Goal: Task Accomplishment & Management: Manage account settings

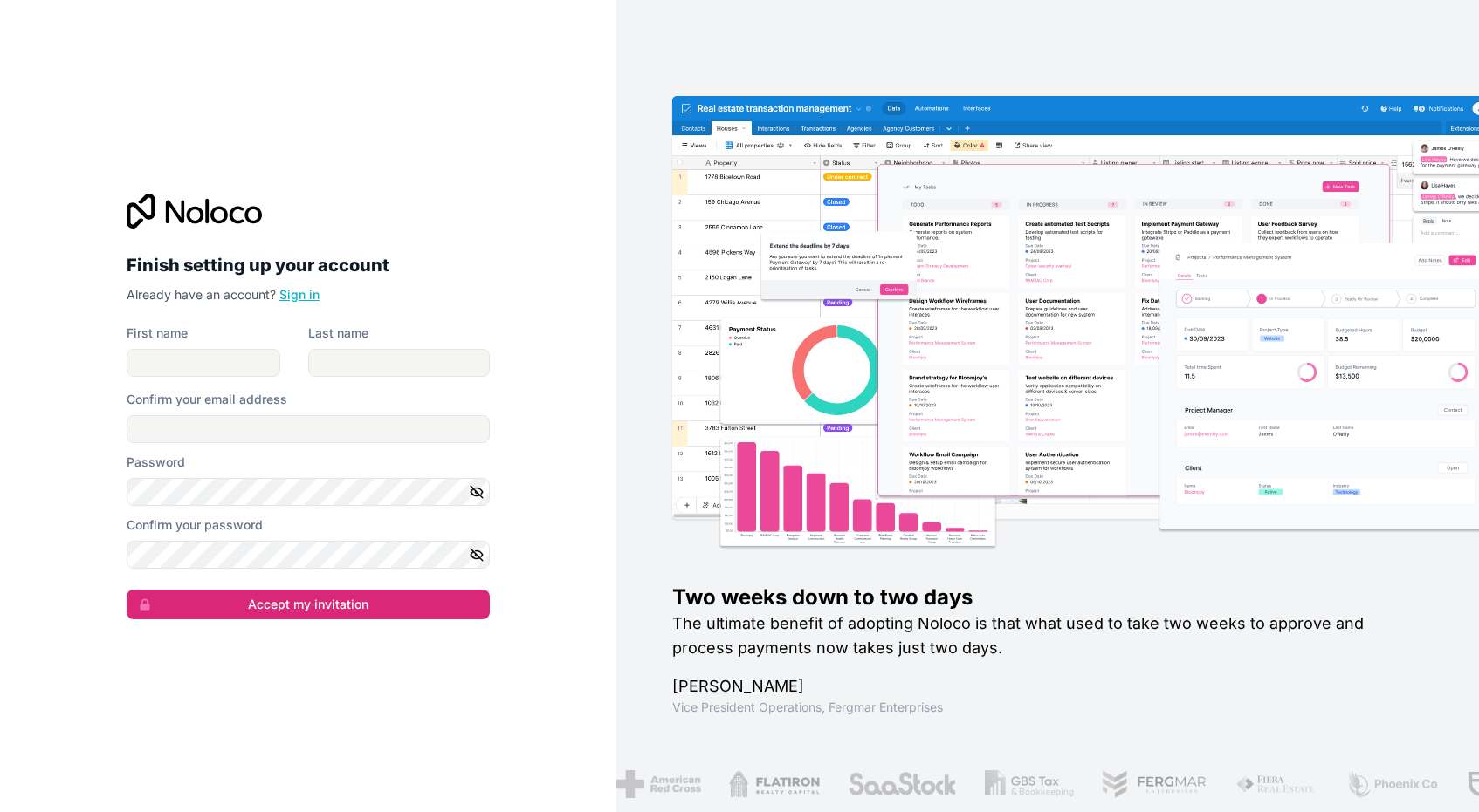
click at [284, 295] on link "Sign in" at bounding box center [298, 294] width 40 height 15
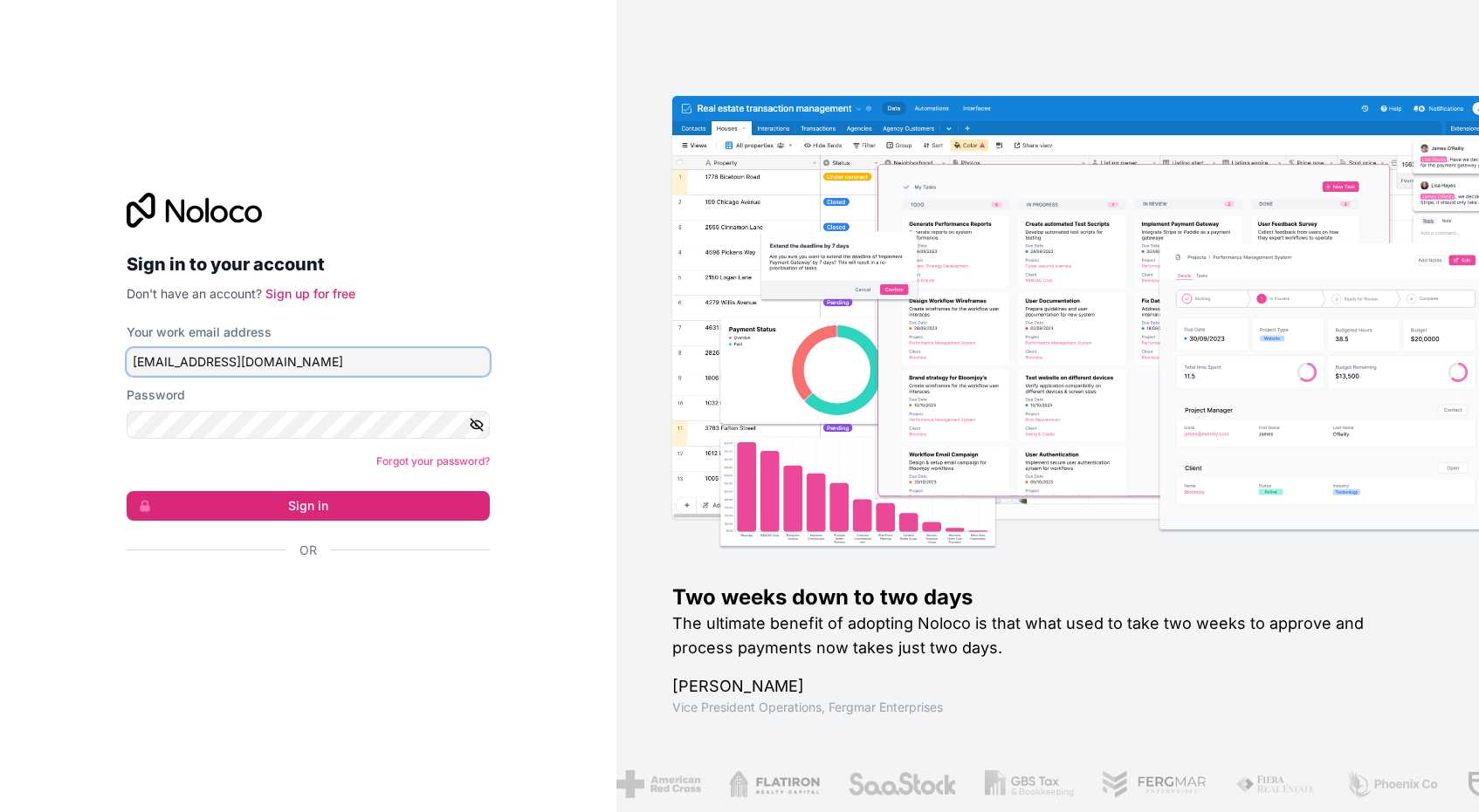
drag, startPoint x: 350, startPoint y: 353, endPoint x: 303, endPoint y: 365, distance: 48.5
click at [48, 345] on div "Sign in to your account Don't have an account? Sign up for free Your work email…" at bounding box center [308, 406] width 616 height 812
click at [382, 355] on input "webdev@chickenshednyc.org" at bounding box center [308, 361] width 363 height 28
type input "w"
type input "Elliot@chickenshednyc.org"
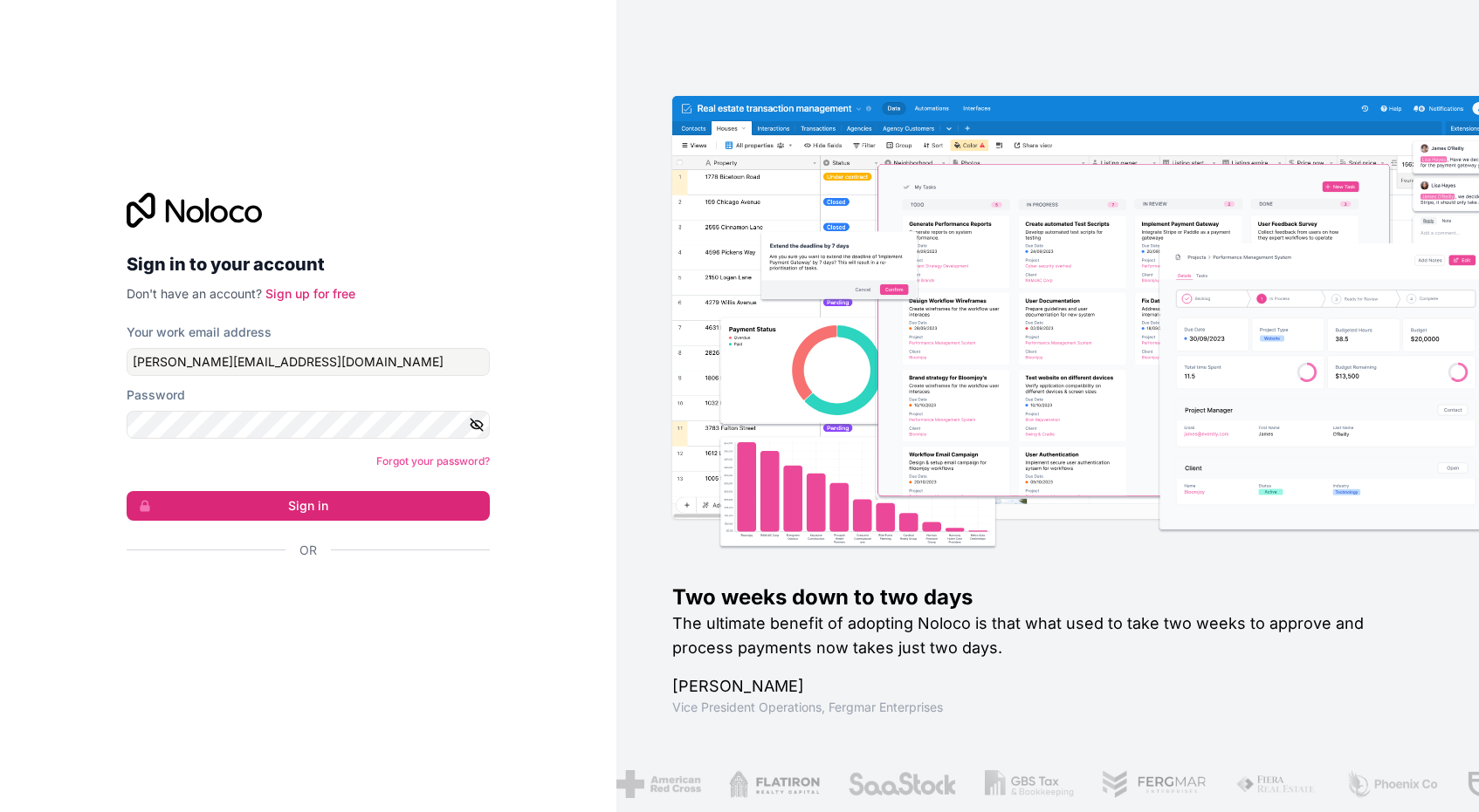
click at [476, 417] on icon "button" at bounding box center [476, 424] width 16 height 16
click at [187, 505] on button "Sign in" at bounding box center [308, 506] width 363 height 30
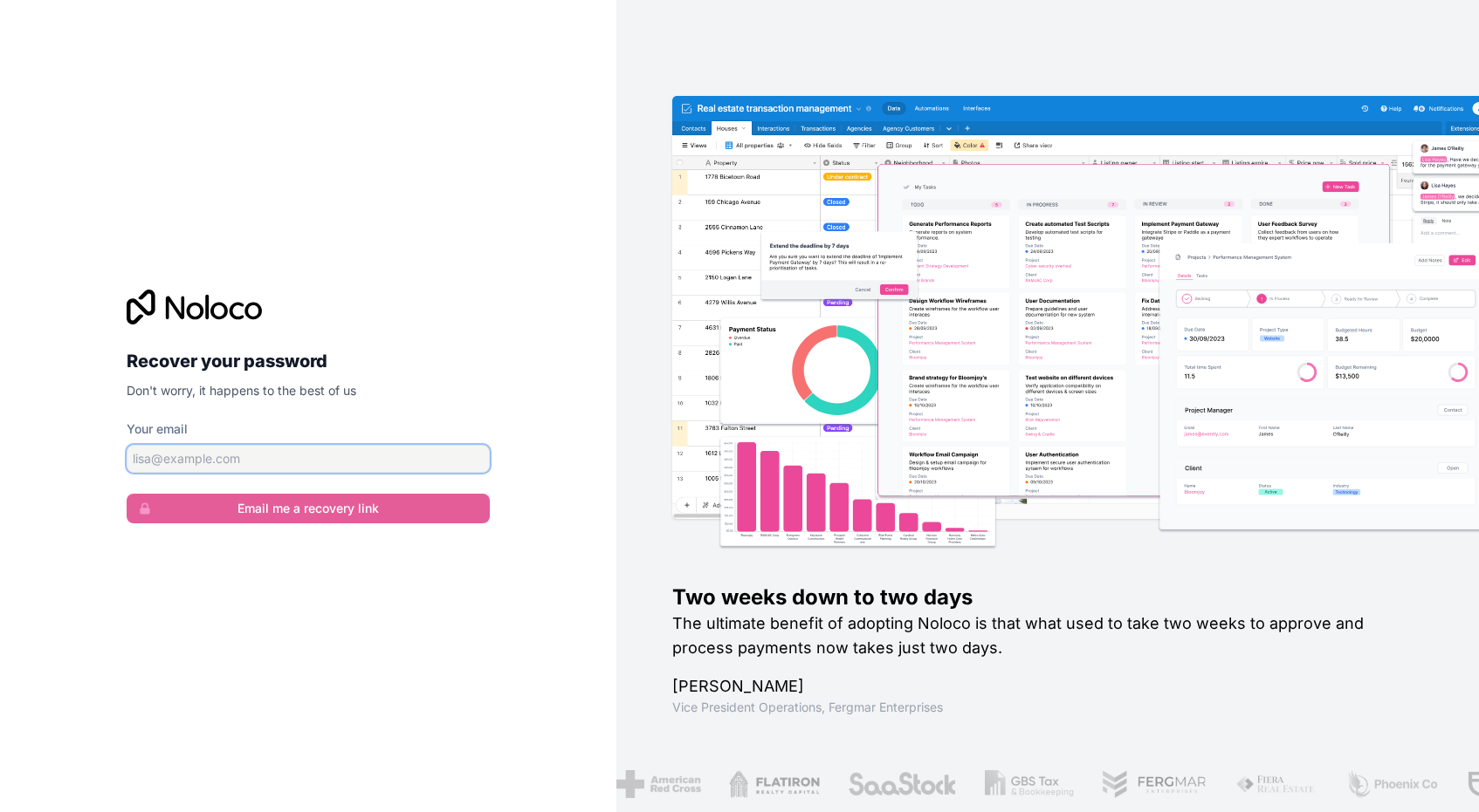
click at [407, 466] on input "Your email" at bounding box center [308, 458] width 363 height 28
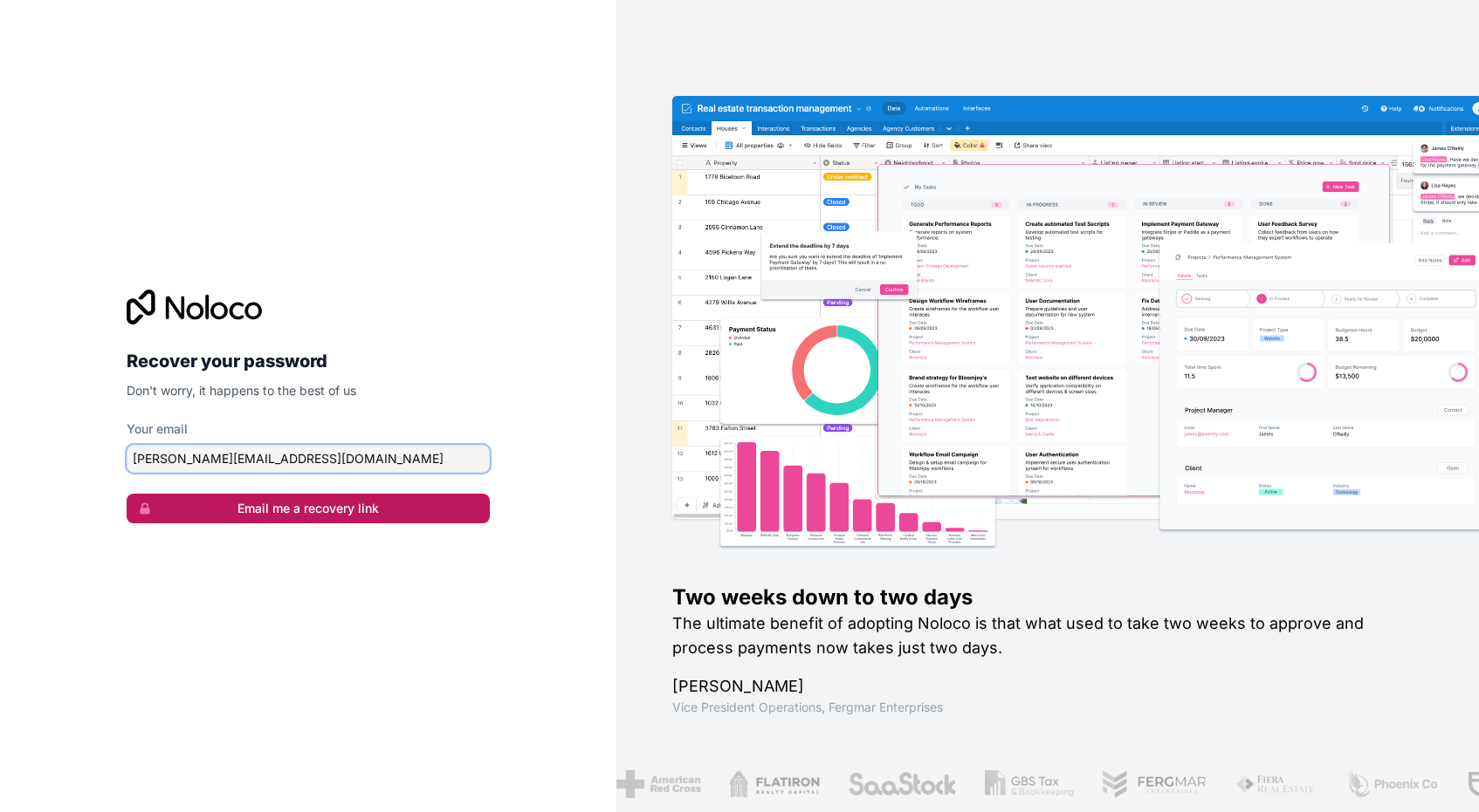
type input "Elliot@chickenshednyc.org"
click at [348, 508] on button "Email me a recovery link" at bounding box center [308, 508] width 363 height 30
